Goal: Information Seeking & Learning: Understand process/instructions

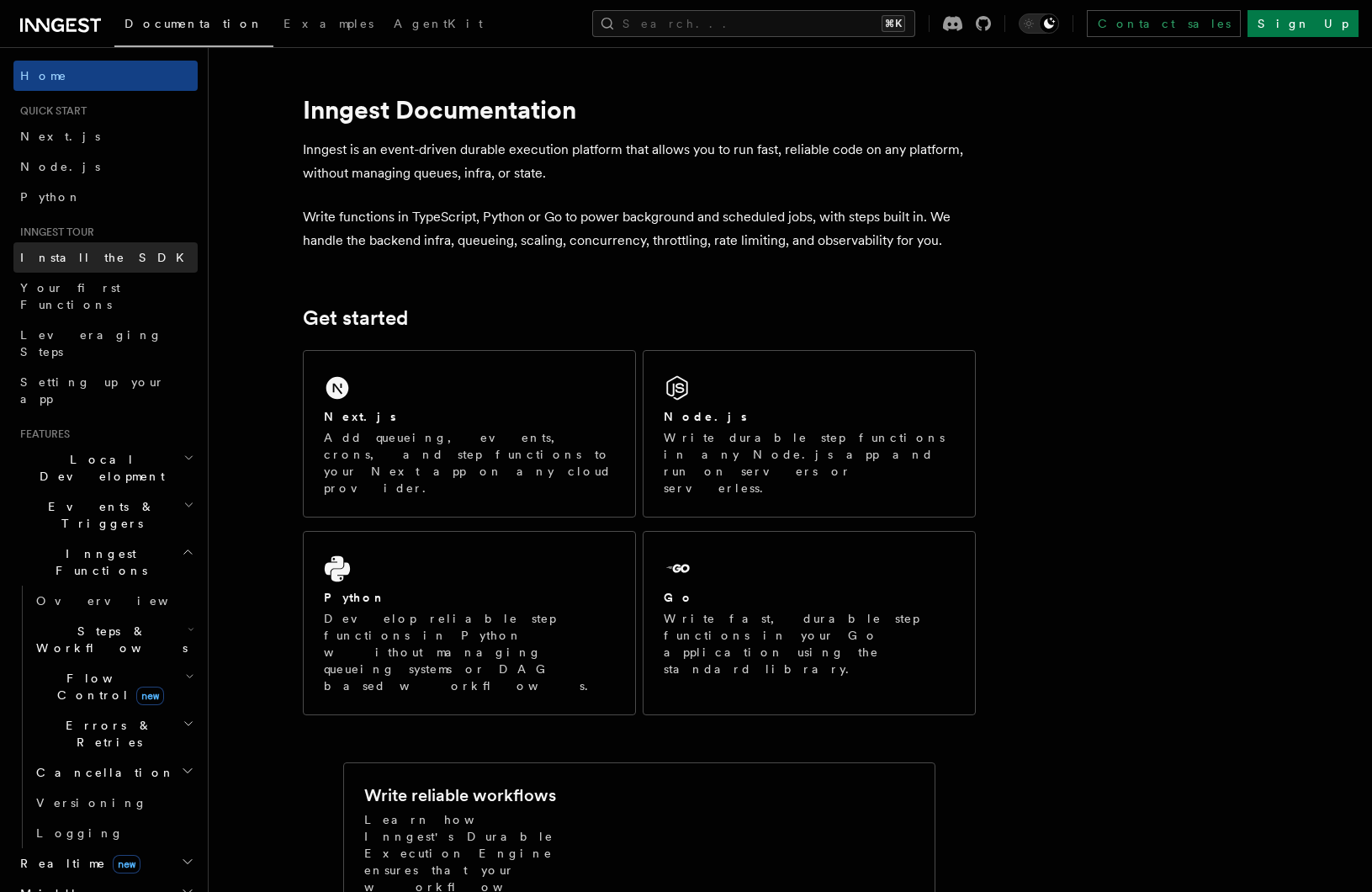
click at [166, 262] on link "Install the SDK" at bounding box center [105, 258] width 184 height 30
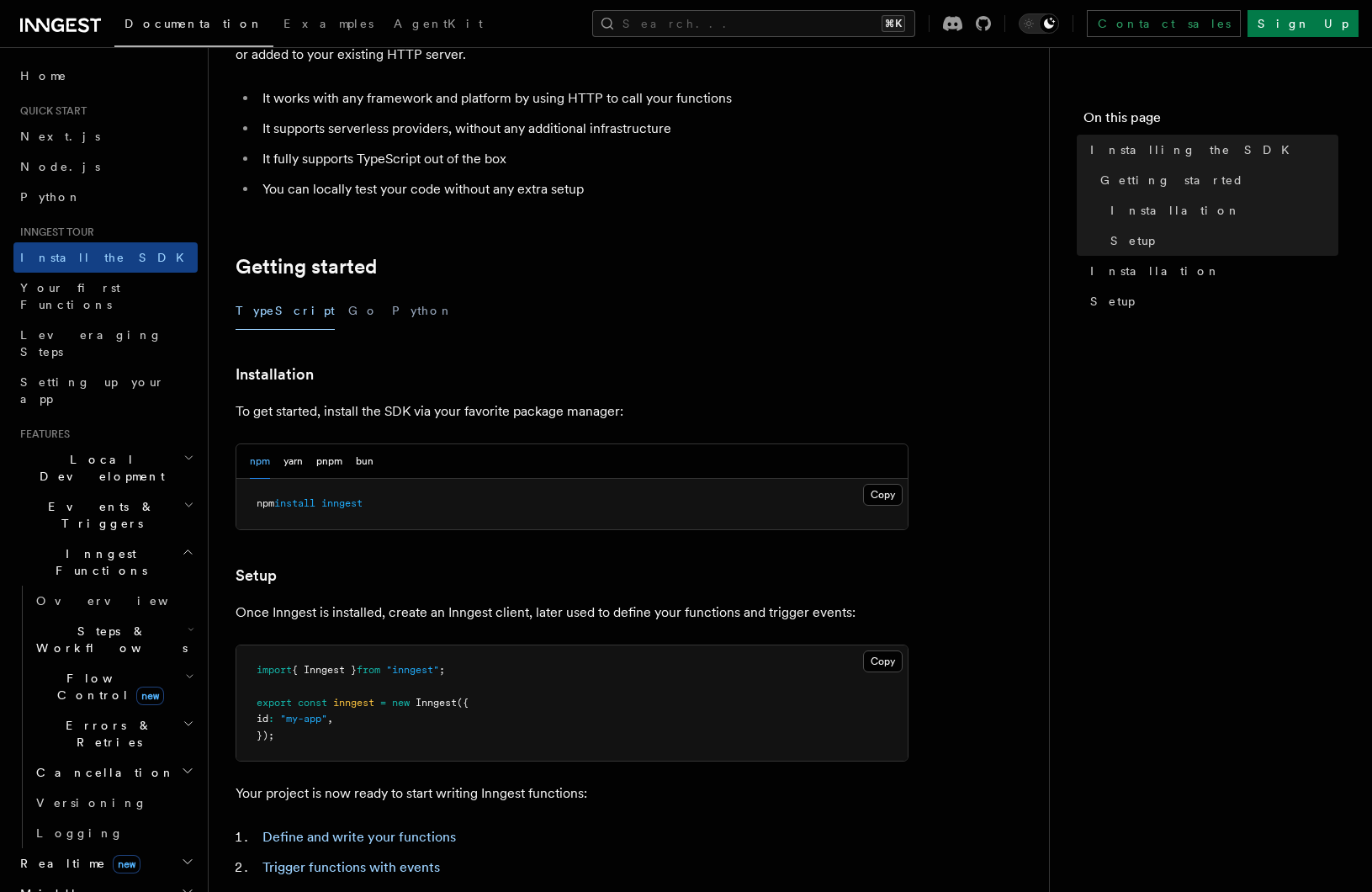
scroll to position [166, 0]
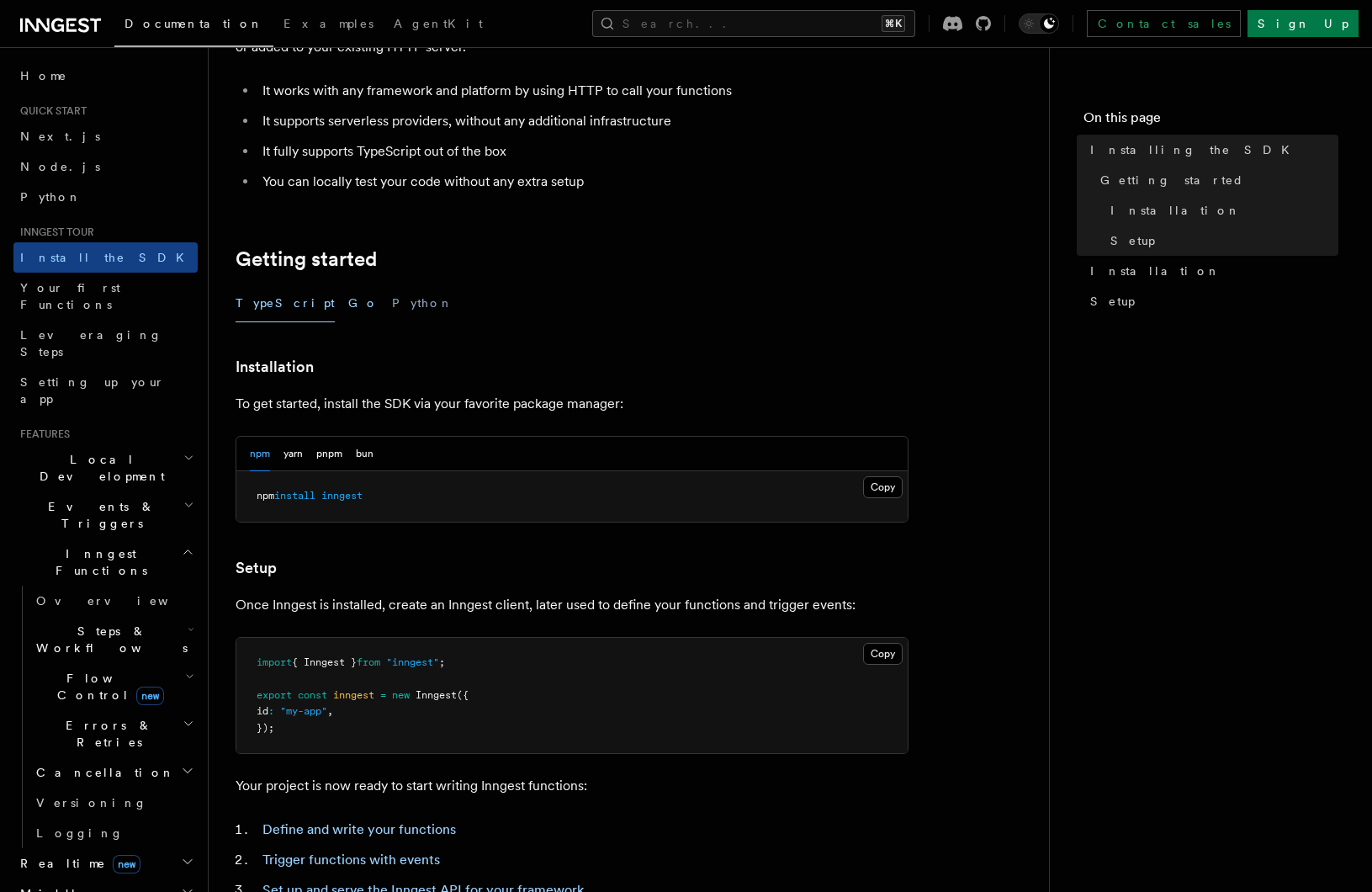
click at [348, 302] on button "Go" at bounding box center [363, 303] width 30 height 38
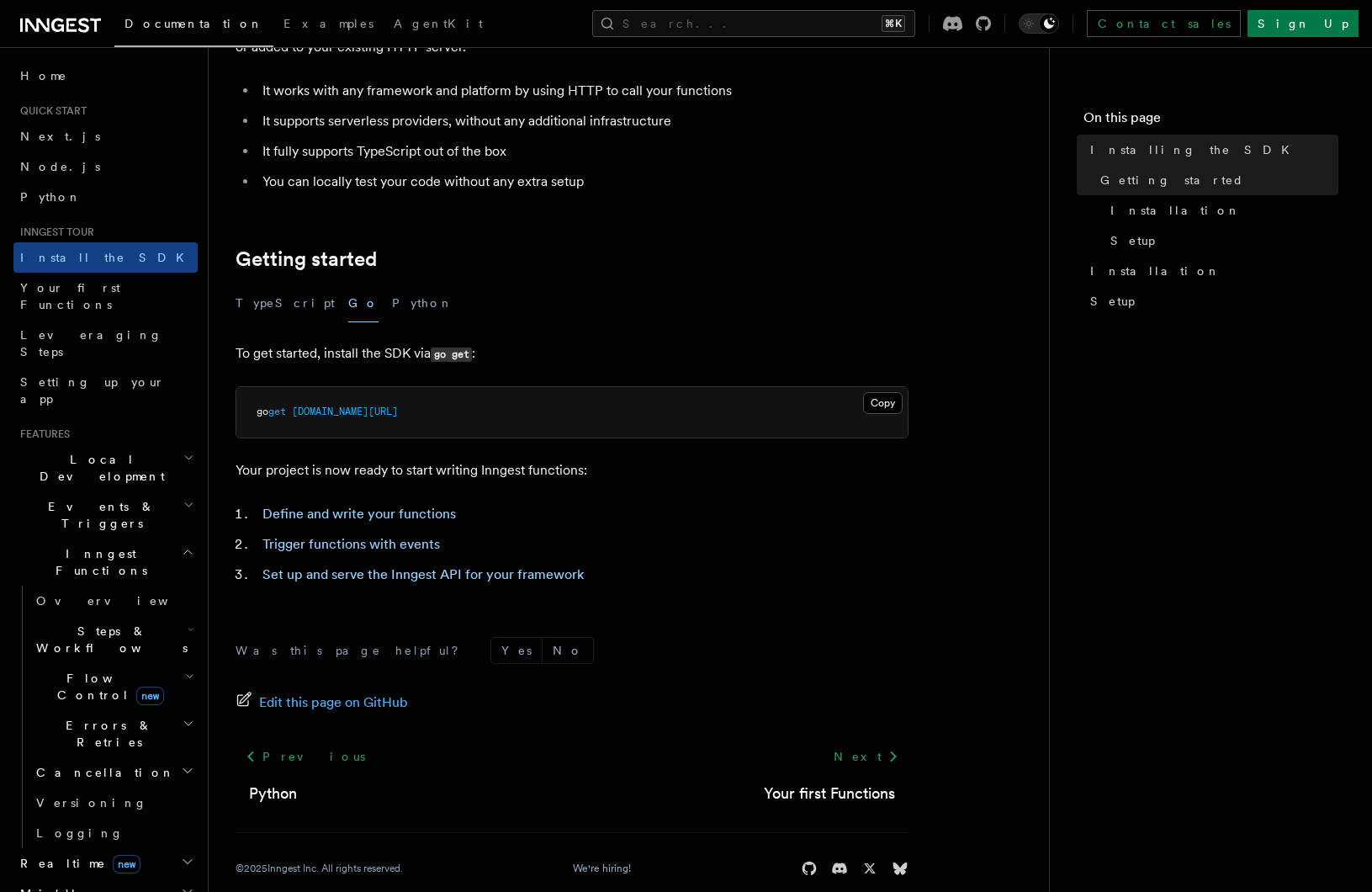
scroll to position [192, 0]
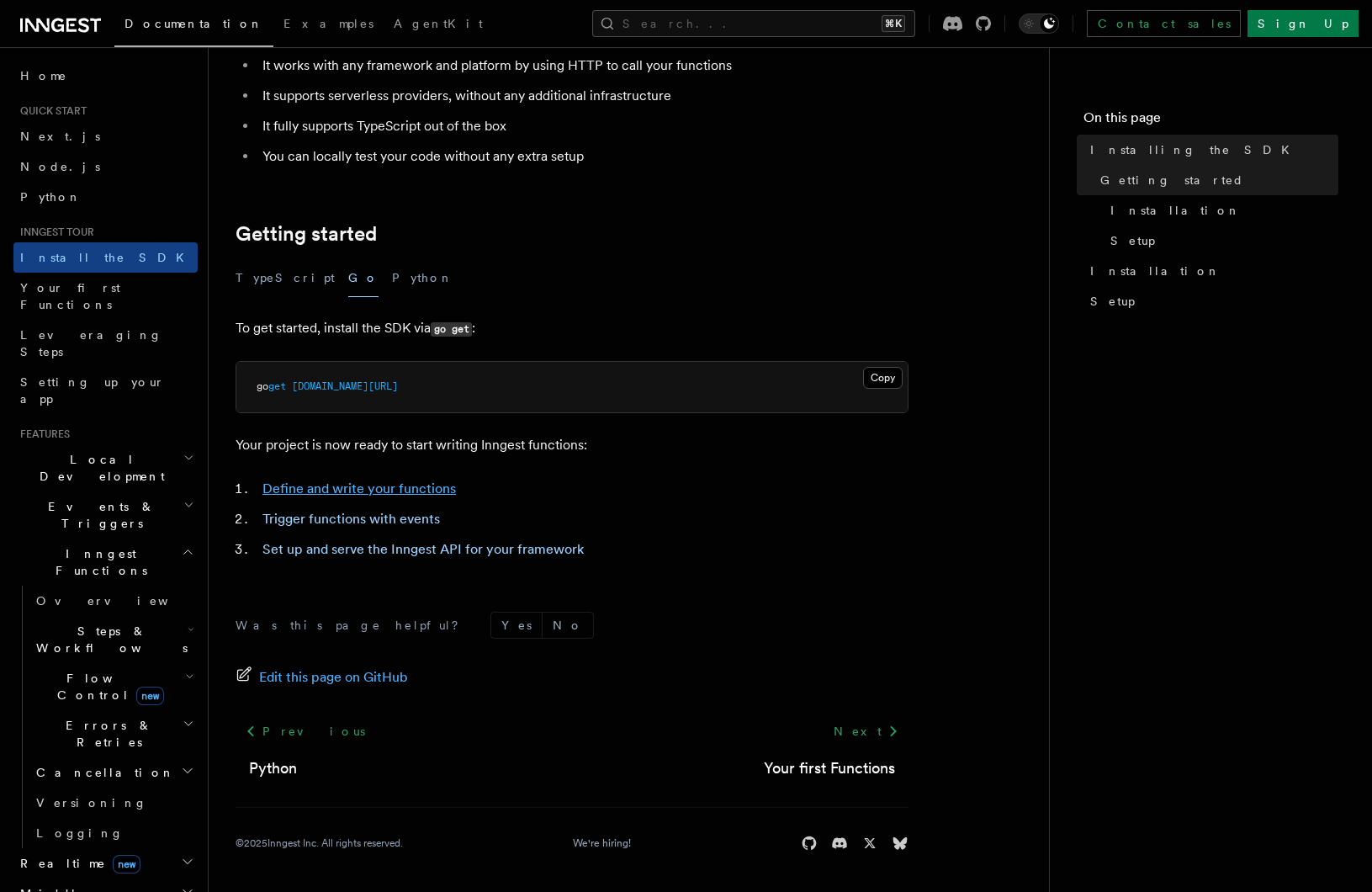
click at [400, 484] on link "Define and write your functions" at bounding box center [359, 488] width 193 height 16
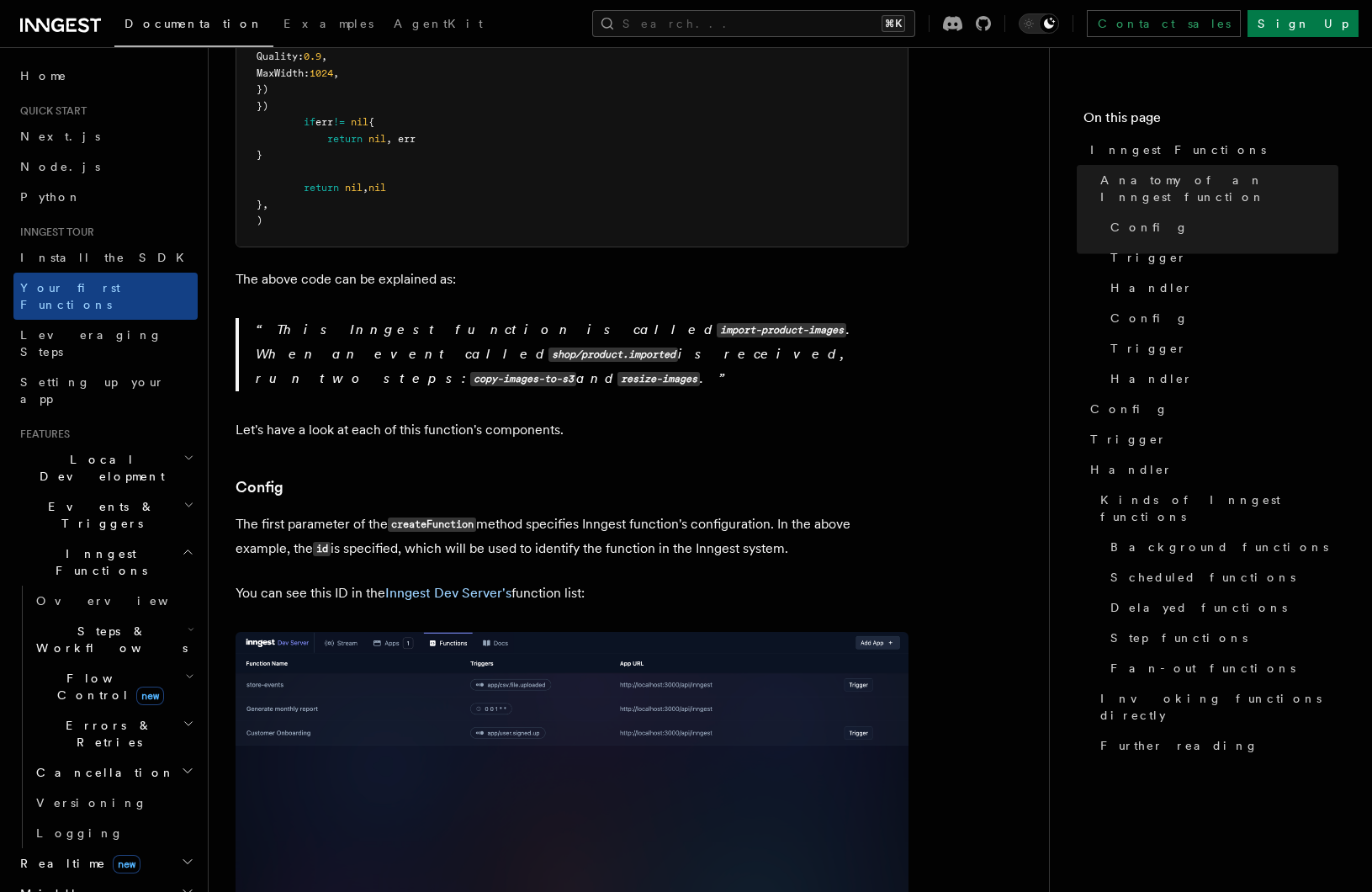
scroll to position [1093, 0]
